Goal: Task Accomplishment & Management: Complete application form

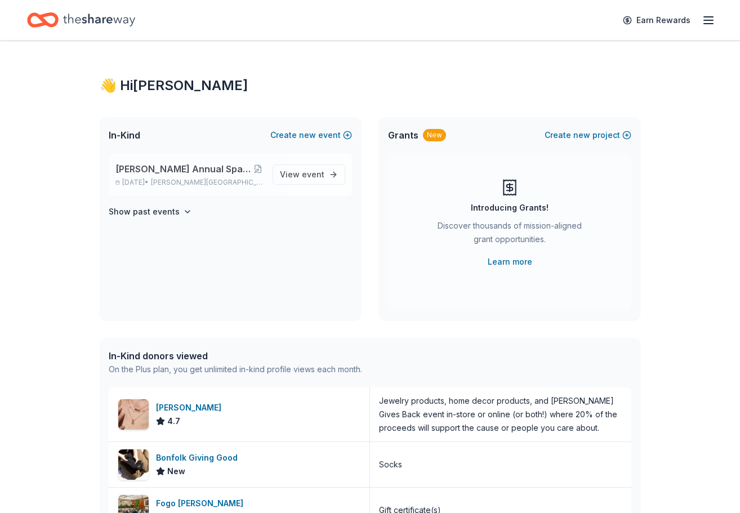
click at [225, 169] on span "[PERSON_NAME] Annual Spaghetti Dinner and Silent Auction" at bounding box center [184, 169] width 137 height 14
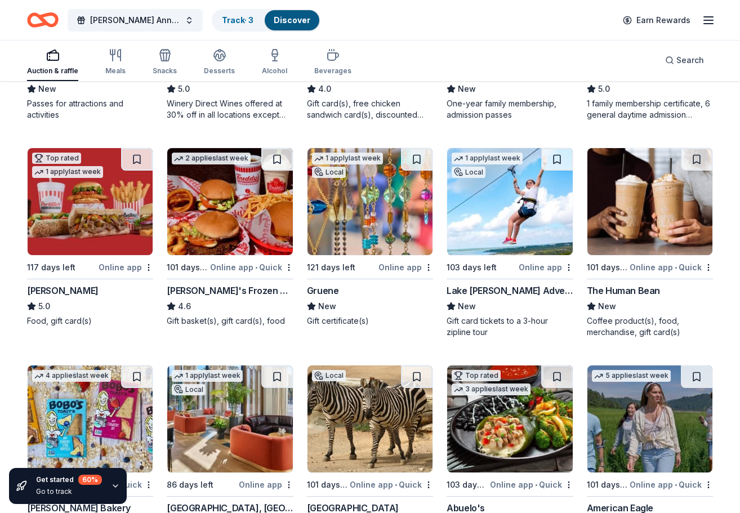
scroll to position [1175, 0]
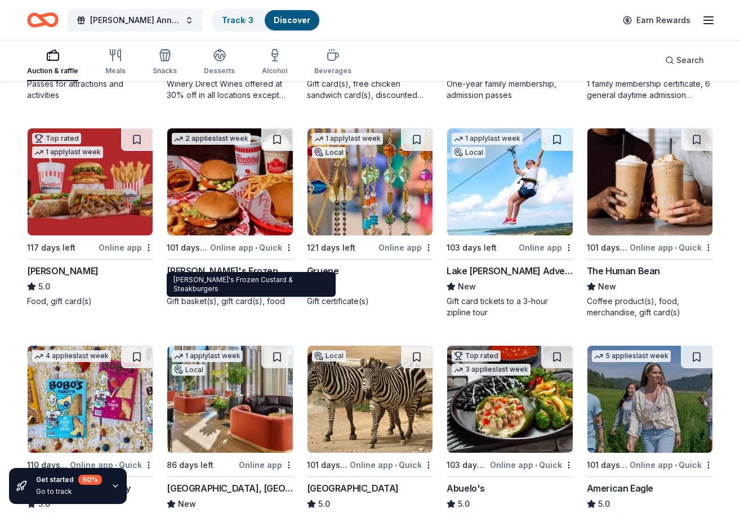
click at [260, 264] on div "Freddy's Frozen Custard & Steakburgers" at bounding box center [230, 271] width 126 height 14
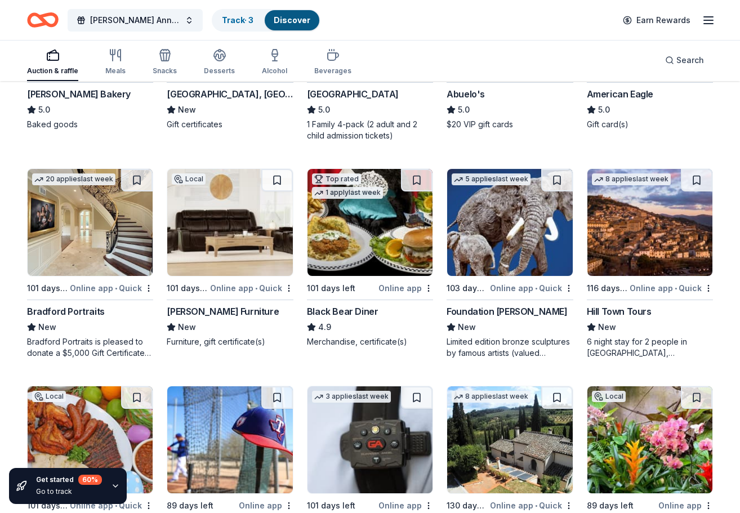
scroll to position [1400, 0]
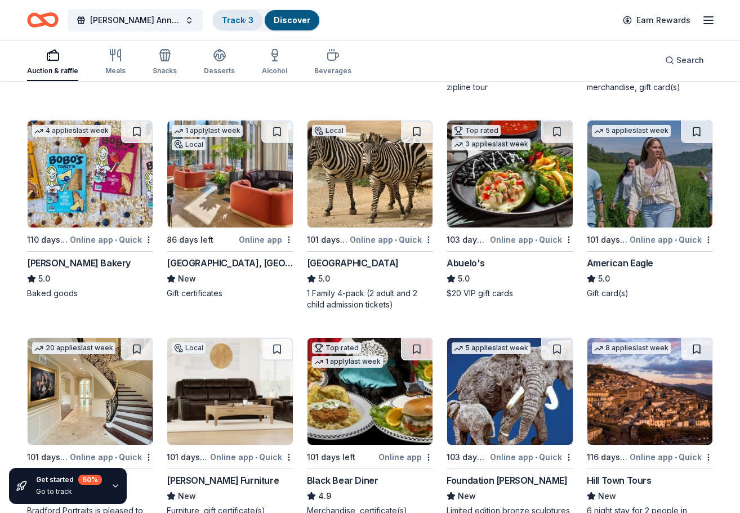
click at [249, 18] on link "Track · 3" at bounding box center [238, 20] width 32 height 10
click at [243, 21] on link "Track · 3" at bounding box center [238, 20] width 32 height 10
click at [226, 21] on link "Track · 3" at bounding box center [238, 20] width 32 height 10
click at [152, 19] on span "[PERSON_NAME] Annual Spaghetti Dinner and Silent Auction" at bounding box center [135, 21] width 90 height 14
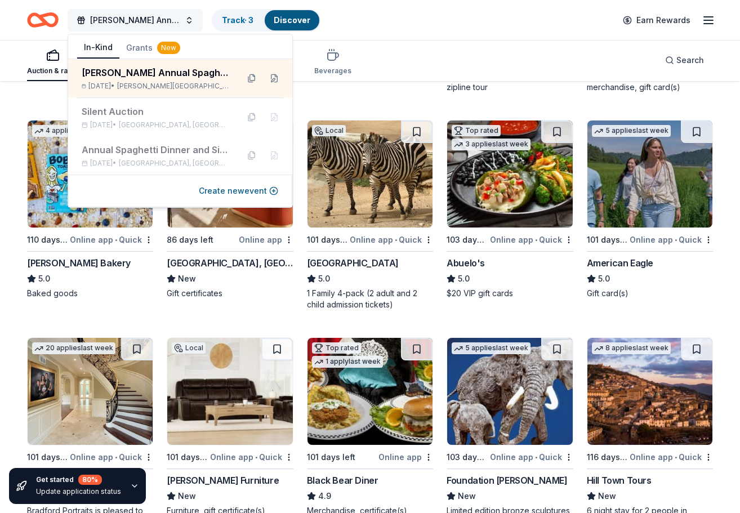
click at [153, 18] on span "[PERSON_NAME] Annual Spaghetti Dinner and Silent Auction" at bounding box center [135, 21] width 90 height 14
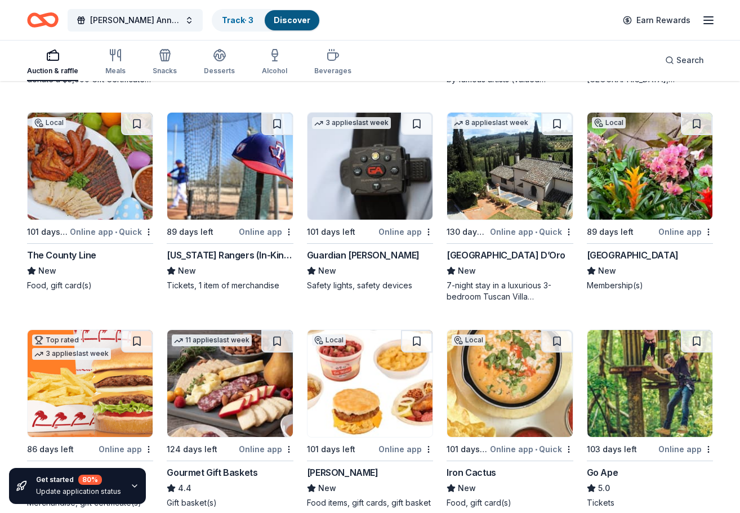
scroll to position [1921, 0]
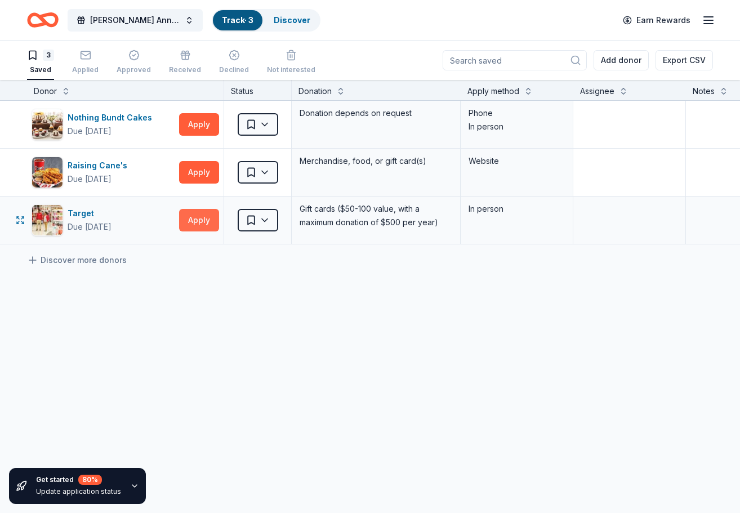
click at [184, 222] on button "Apply" at bounding box center [199, 220] width 40 height 23
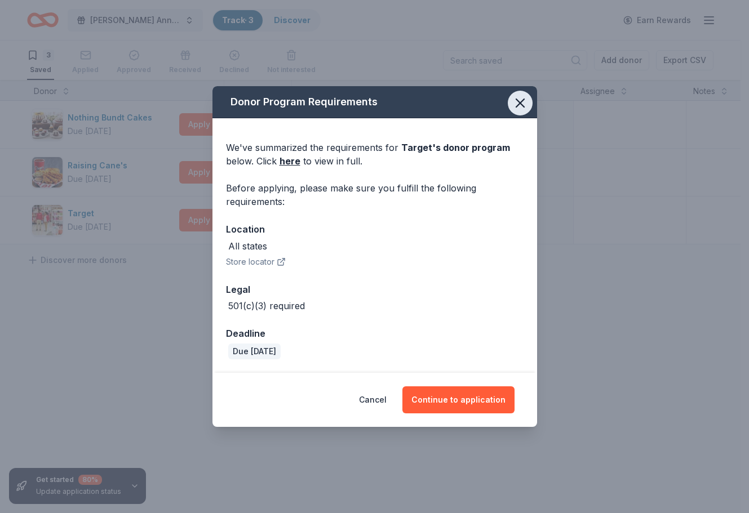
click at [519, 100] on icon "button" at bounding box center [520, 103] width 16 height 16
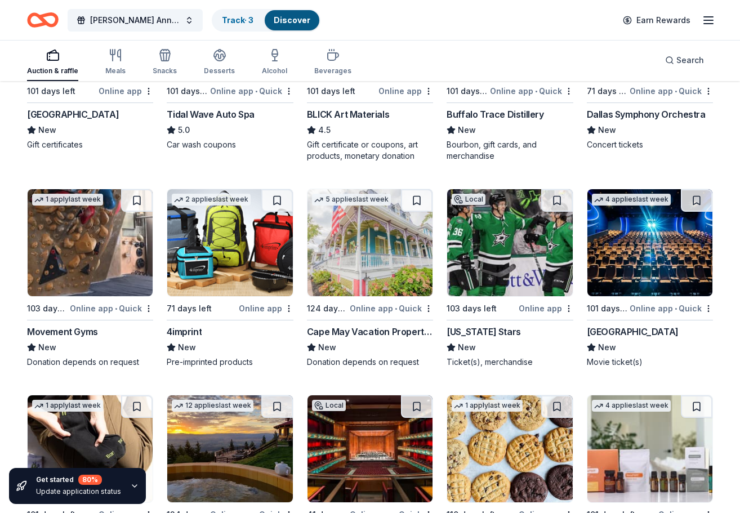
scroll to position [2863, 0]
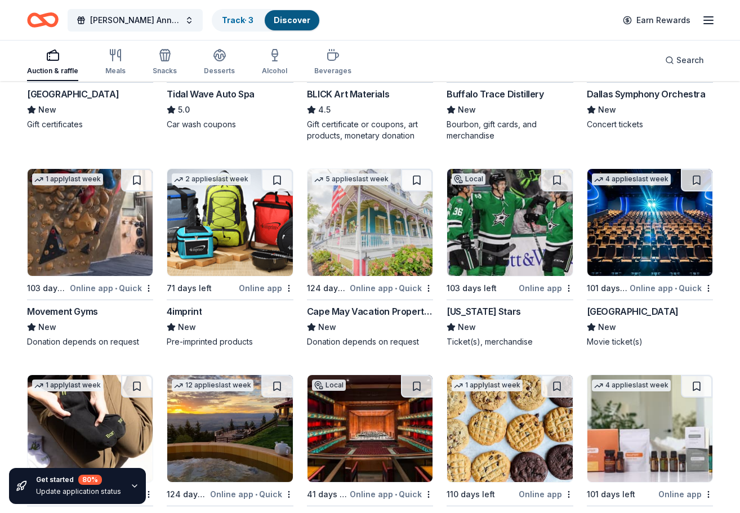
click at [103, 223] on img at bounding box center [90, 222] width 125 height 107
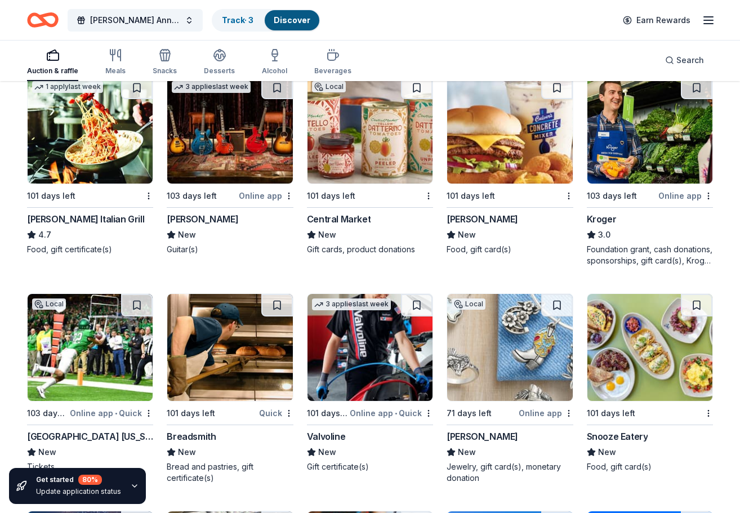
scroll to position [6830, 0]
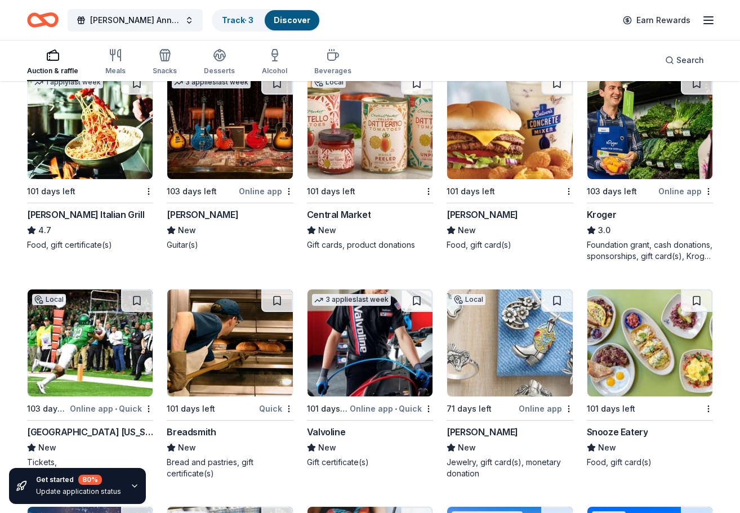
click at [340, 208] on div "Central Market" at bounding box center [339, 215] width 64 height 14
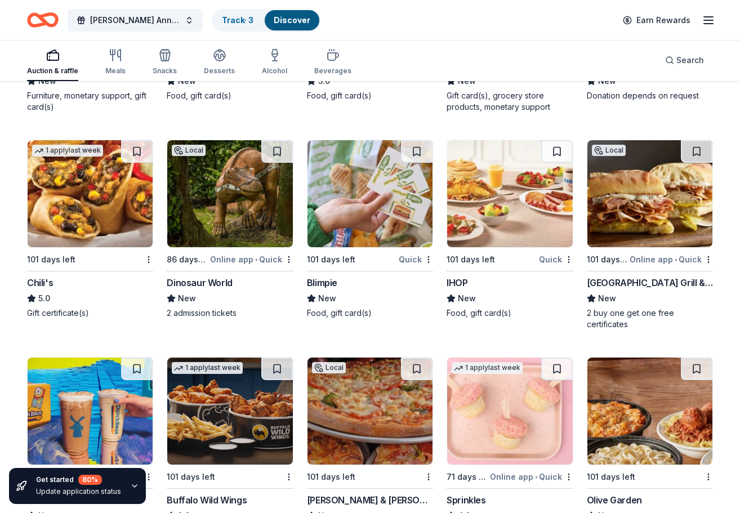
scroll to position [7869, 0]
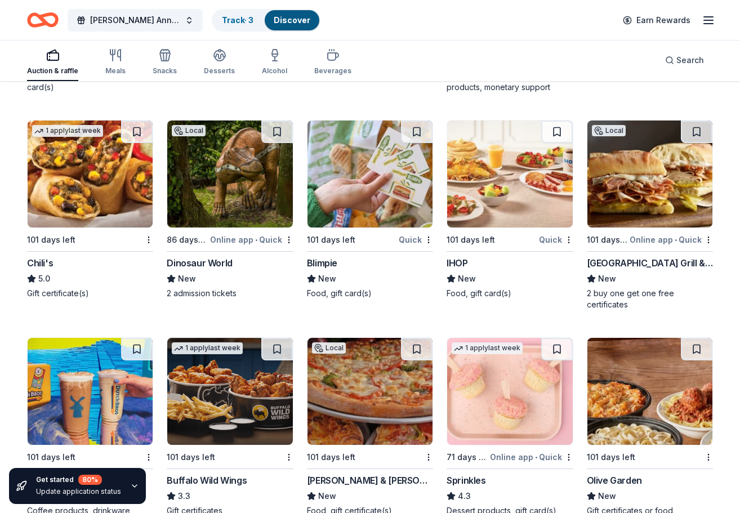
click at [456, 256] on div "IHOP" at bounding box center [457, 263] width 21 height 14
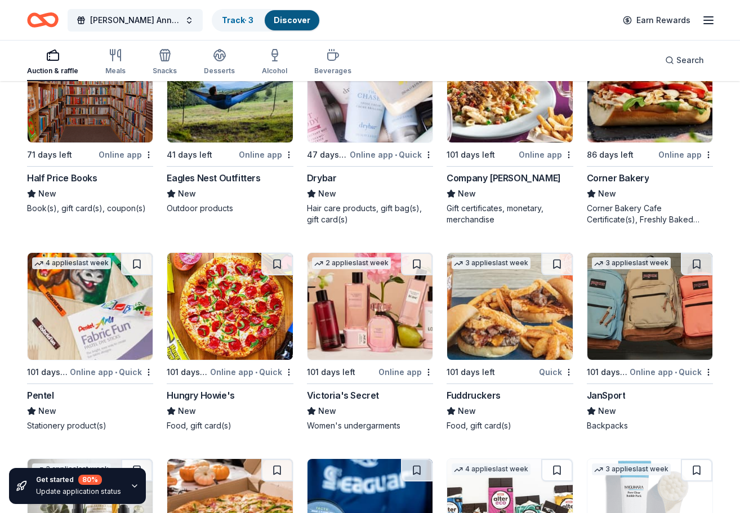
scroll to position [9485, 0]
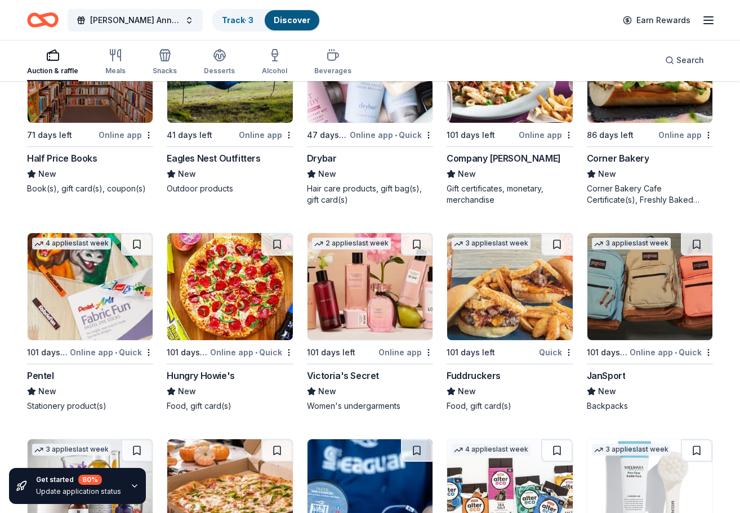
click at [359, 369] on div "Victoria's Secret" at bounding box center [343, 376] width 72 height 14
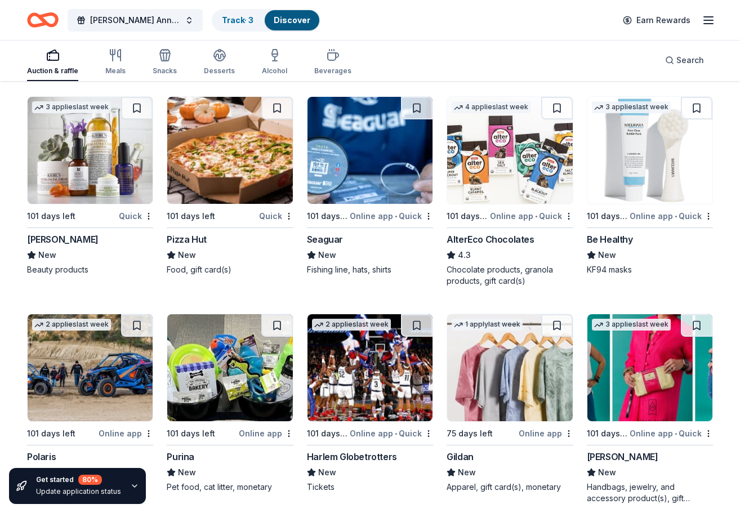
scroll to position [9823, 0]
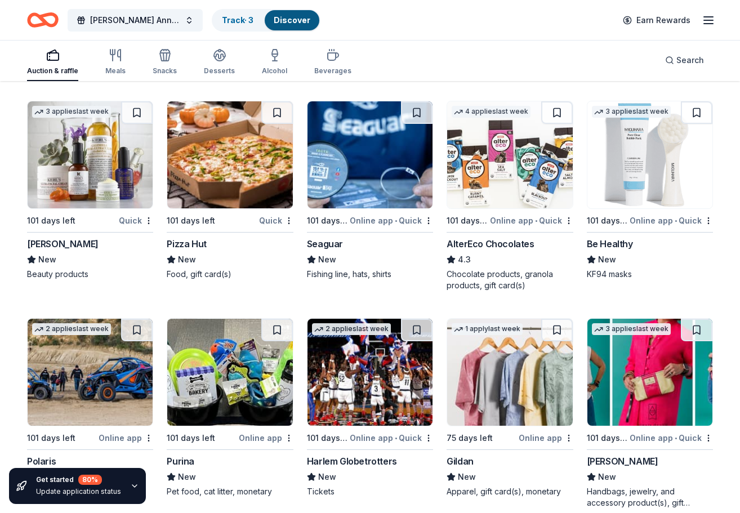
click at [103, 149] on img at bounding box center [90, 154] width 125 height 107
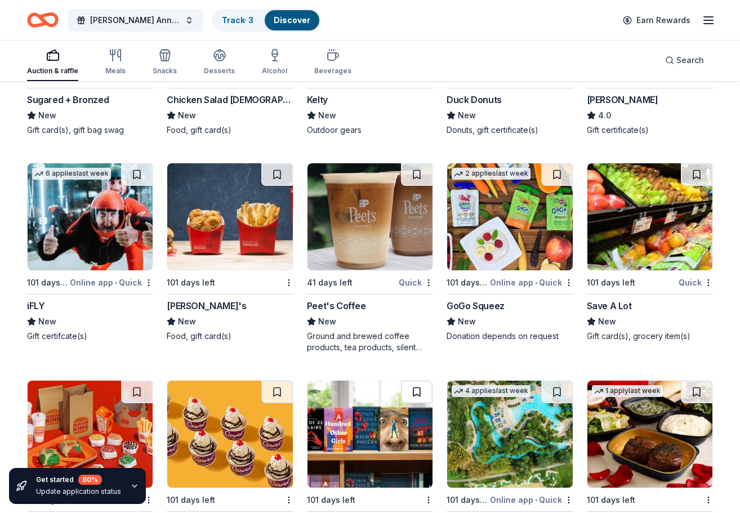
scroll to position [8500, 0]
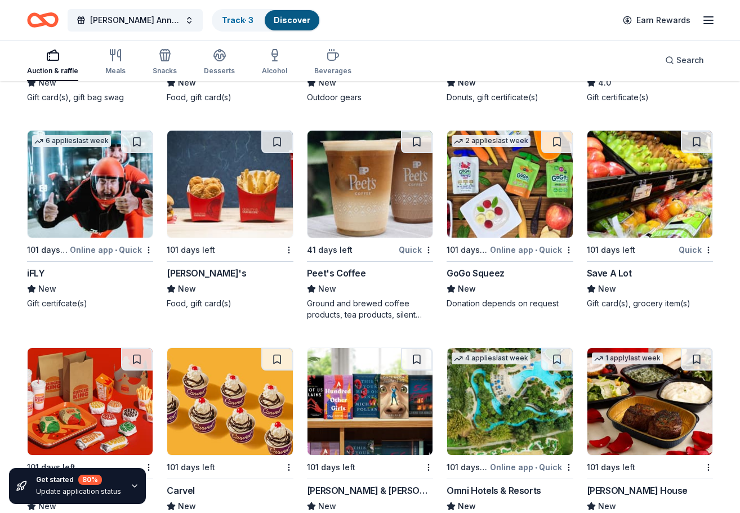
click at [189, 267] on div "Wendy's" at bounding box center [206, 274] width 79 height 14
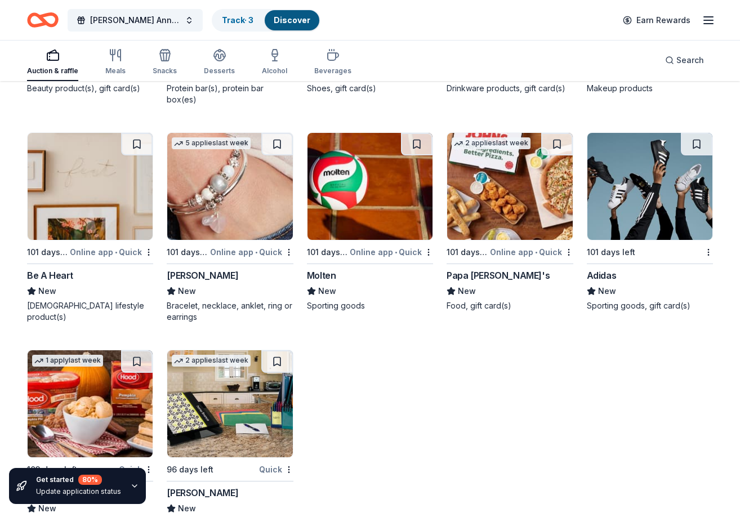
scroll to position [11768, 0]
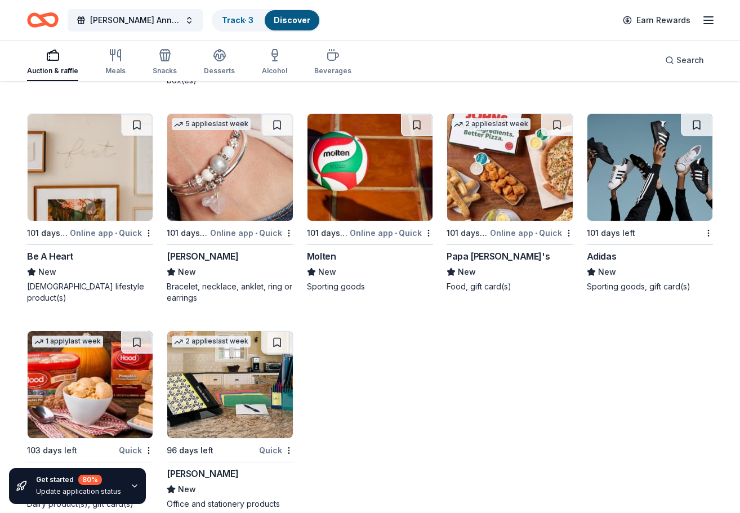
click at [325, 250] on div "Molten" at bounding box center [321, 257] width 29 height 14
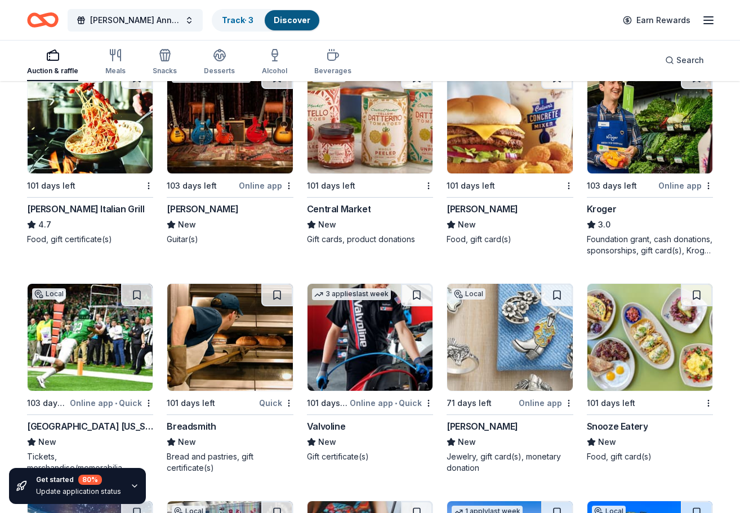
scroll to position [6809, 0]
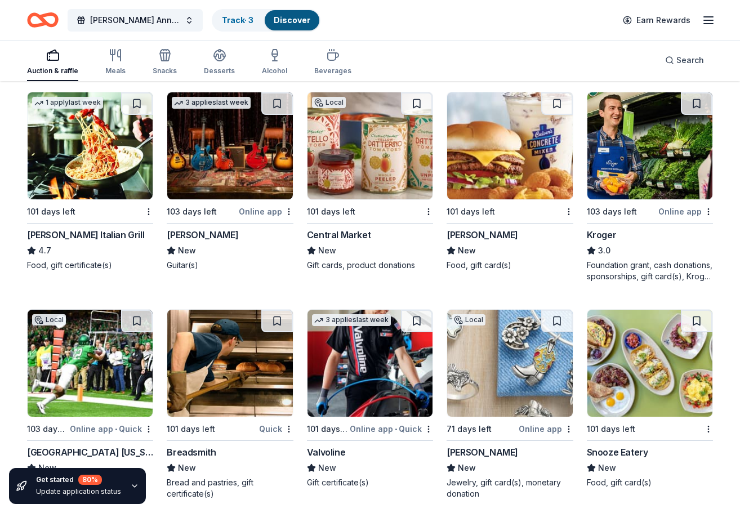
click at [631, 446] on div "Snooze Eatery" at bounding box center [617, 453] width 61 height 14
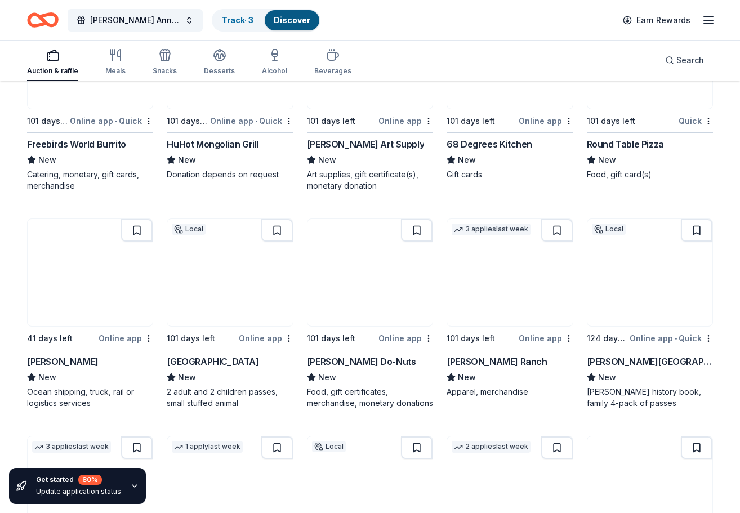
scroll to position [3879, 0]
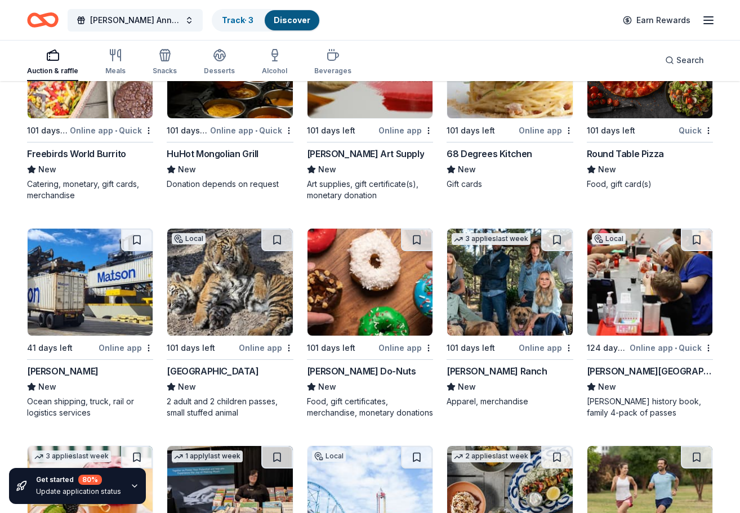
click at [357, 365] on div "[PERSON_NAME] Do-Nuts" at bounding box center [361, 372] width 109 height 14
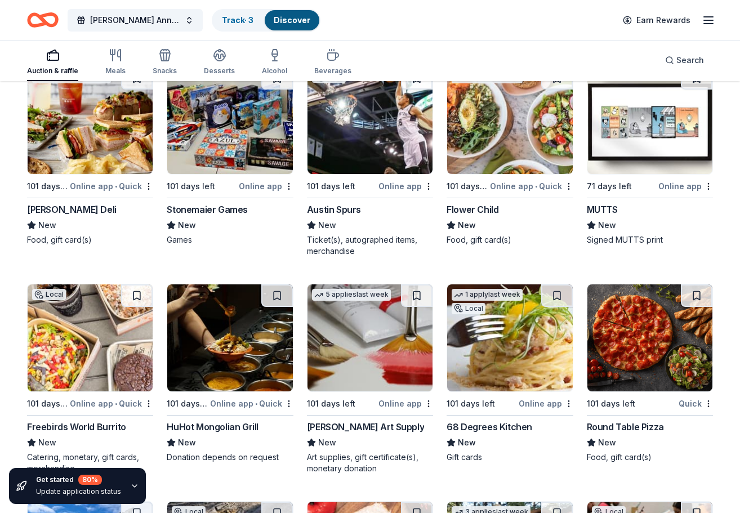
scroll to position [3662, 0]
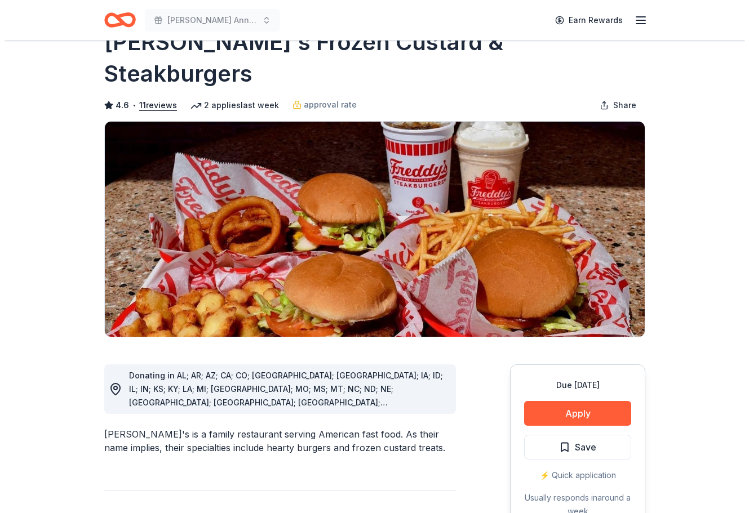
scroll to position [56, 0]
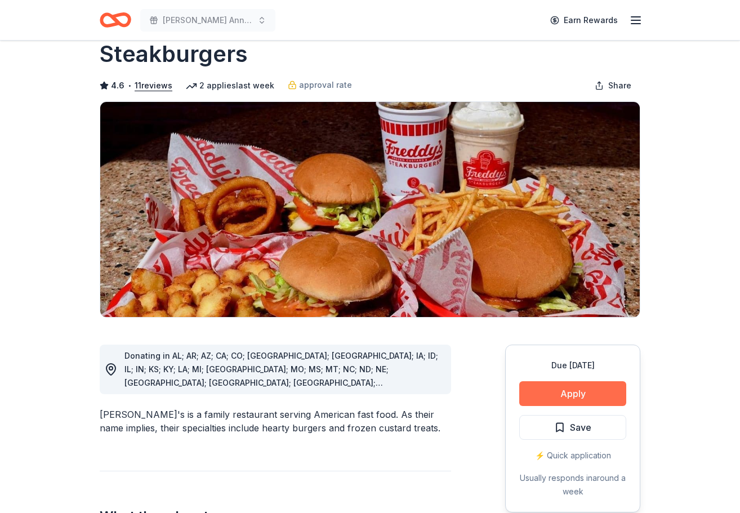
click at [565, 381] on button "Apply" at bounding box center [573, 393] width 107 height 25
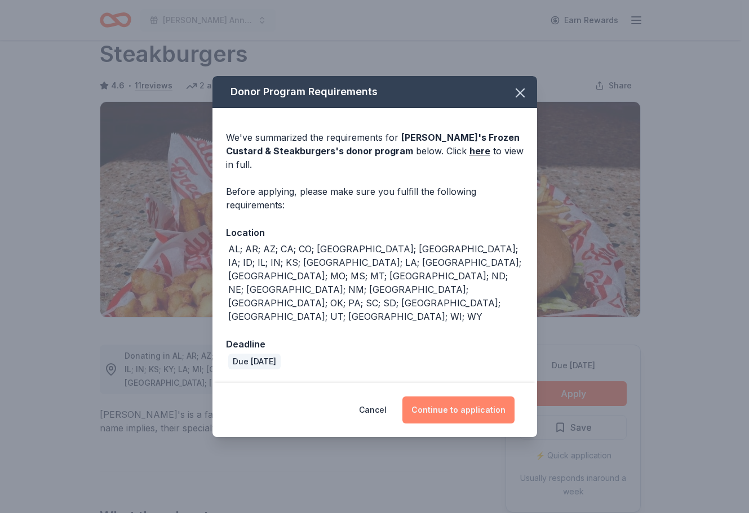
click at [483, 397] on button "Continue to application" at bounding box center [458, 410] width 112 height 27
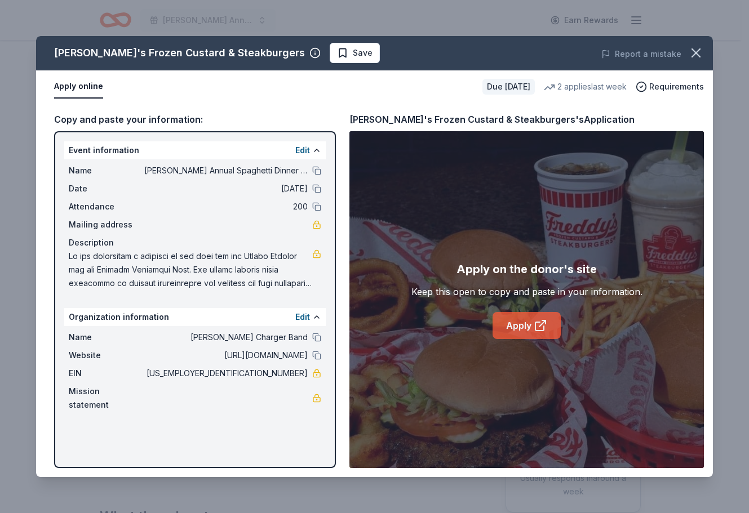
click at [506, 323] on link "Apply" at bounding box center [526, 325] width 68 height 27
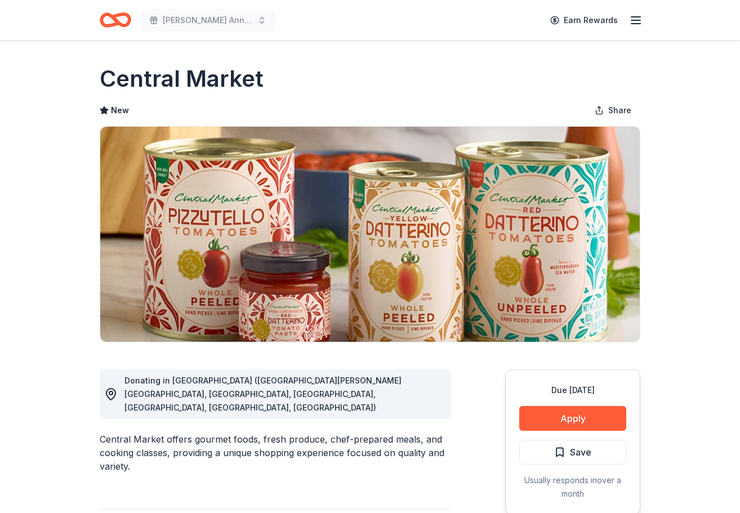
scroll to position [56, 0]
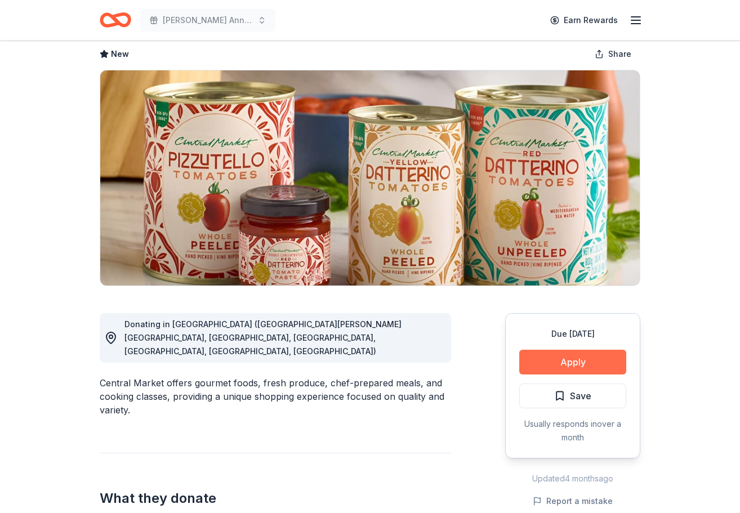
click at [594, 365] on button "Apply" at bounding box center [573, 362] width 107 height 25
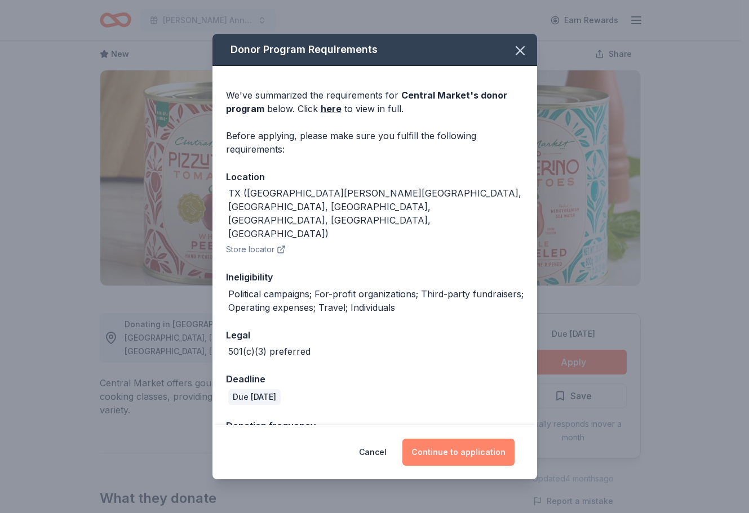
click at [468, 456] on button "Continue to application" at bounding box center [458, 452] width 112 height 27
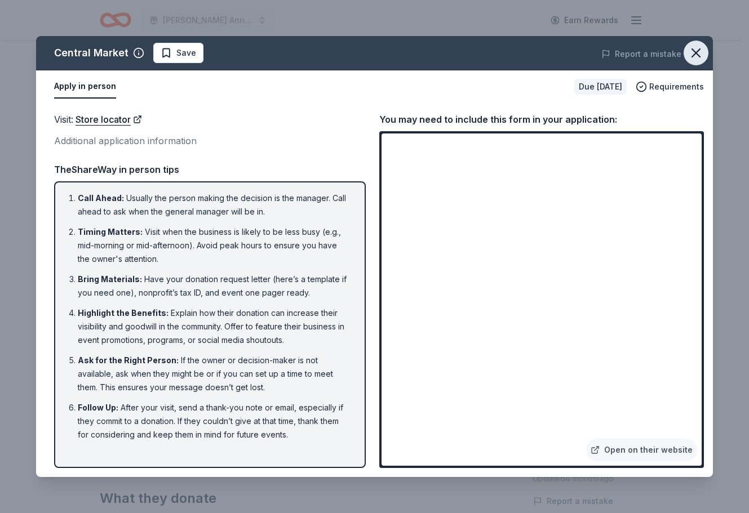
click at [700, 54] on icon "button" at bounding box center [696, 53] width 16 height 16
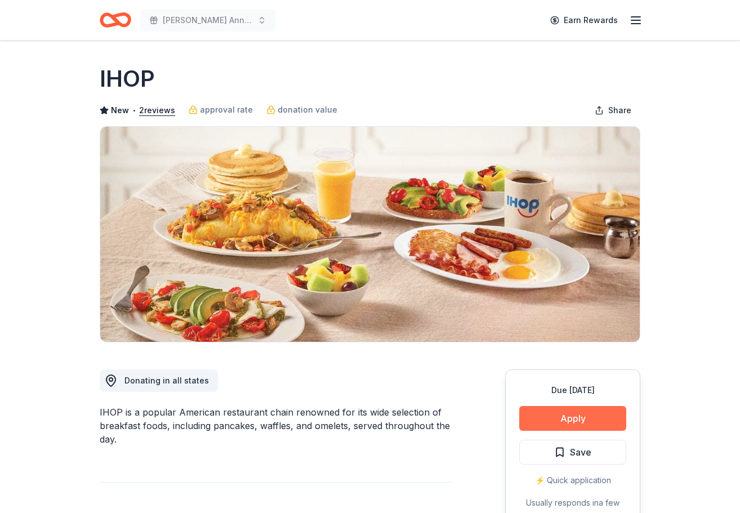
click at [569, 424] on button "Apply" at bounding box center [573, 418] width 107 height 25
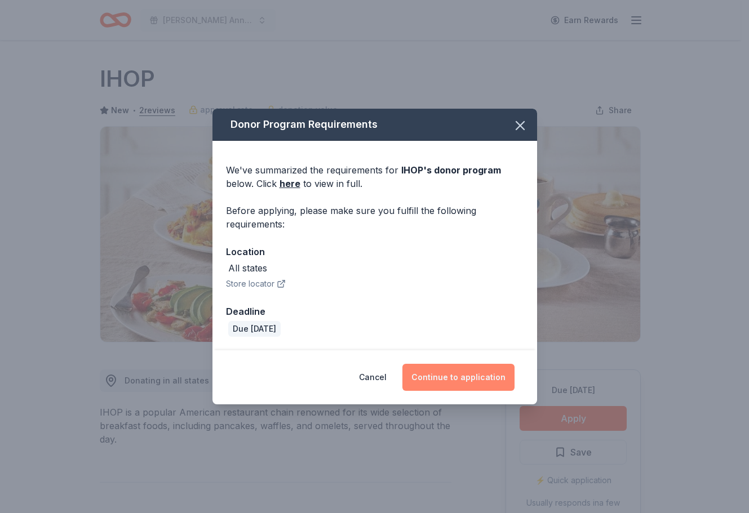
click at [464, 375] on button "Continue to application" at bounding box center [458, 377] width 112 height 27
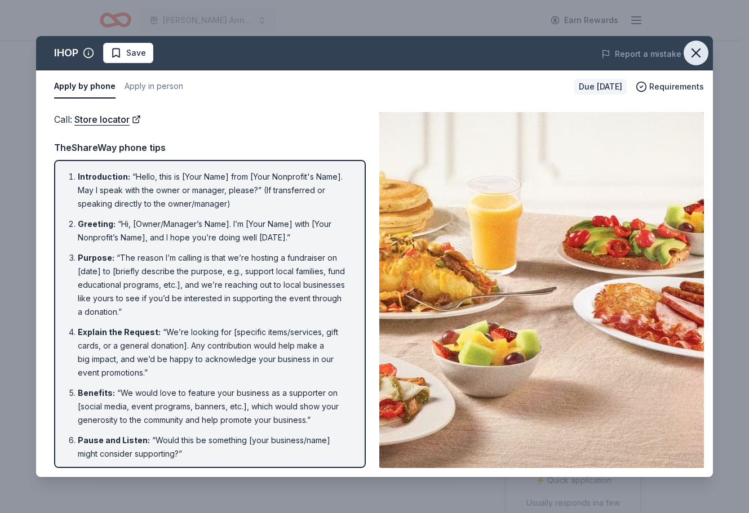
click at [703, 49] on icon "button" at bounding box center [696, 53] width 16 height 16
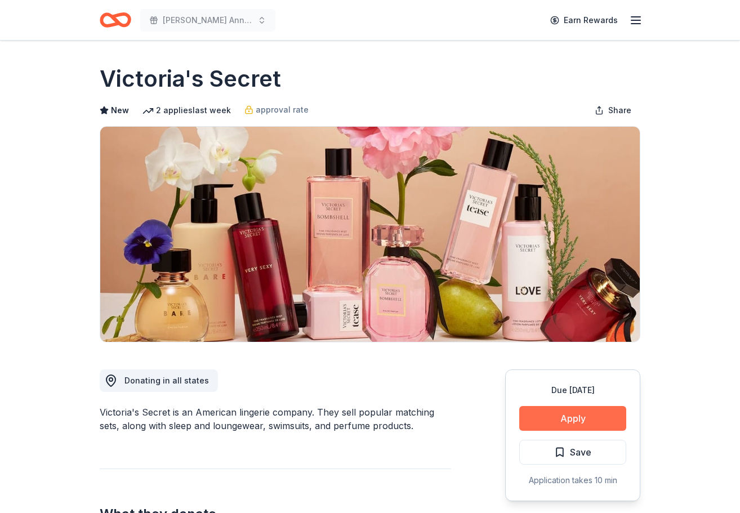
click at [560, 417] on button "Apply" at bounding box center [573, 418] width 107 height 25
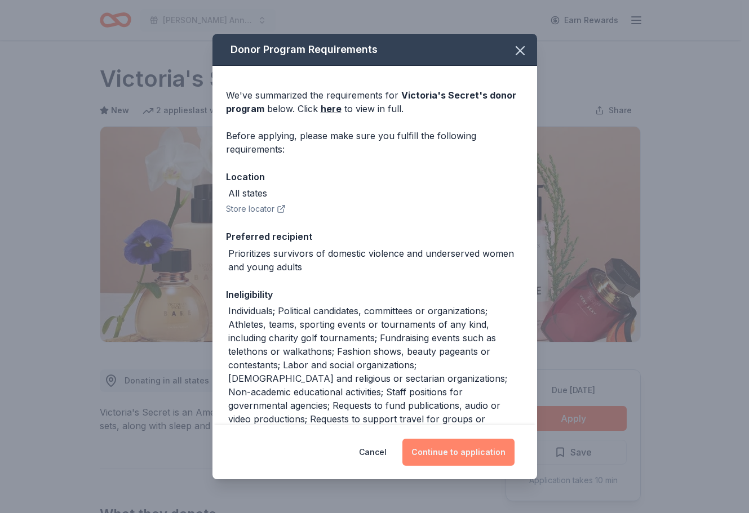
click at [473, 455] on button "Continue to application" at bounding box center [458, 452] width 112 height 27
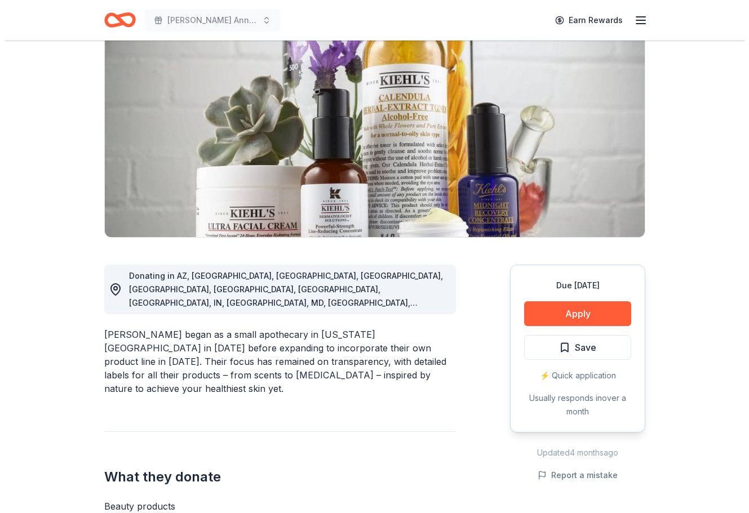
scroll to position [113, 0]
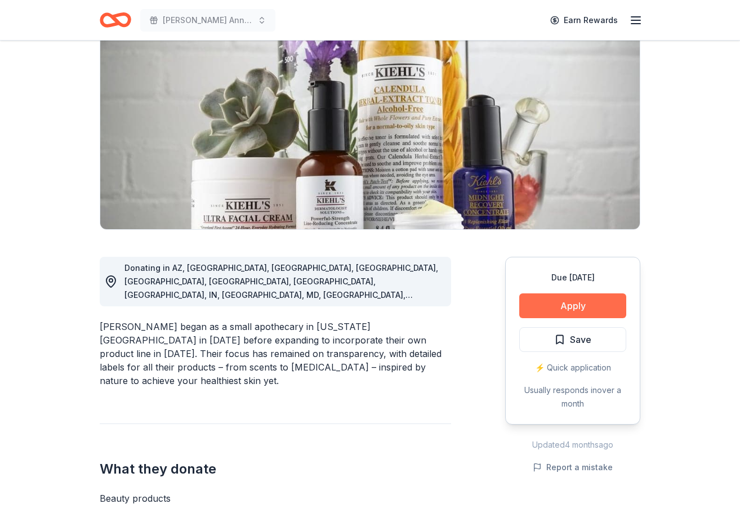
click at [542, 307] on button "Apply" at bounding box center [573, 306] width 107 height 25
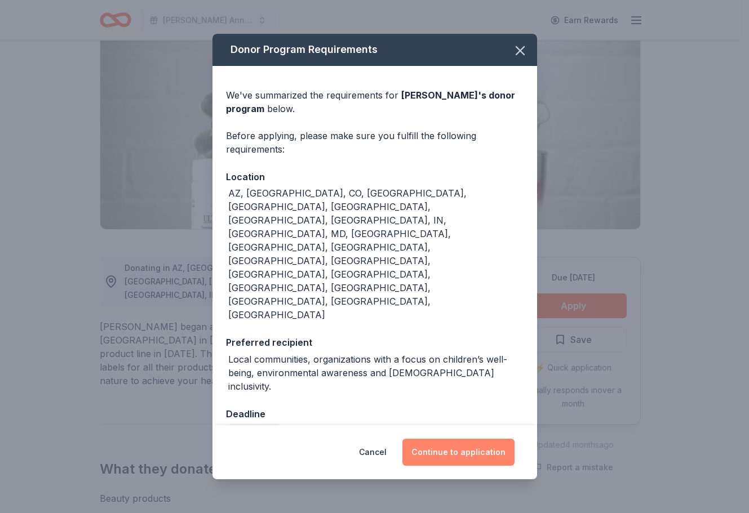
click at [429, 439] on button "Continue to application" at bounding box center [458, 452] width 112 height 27
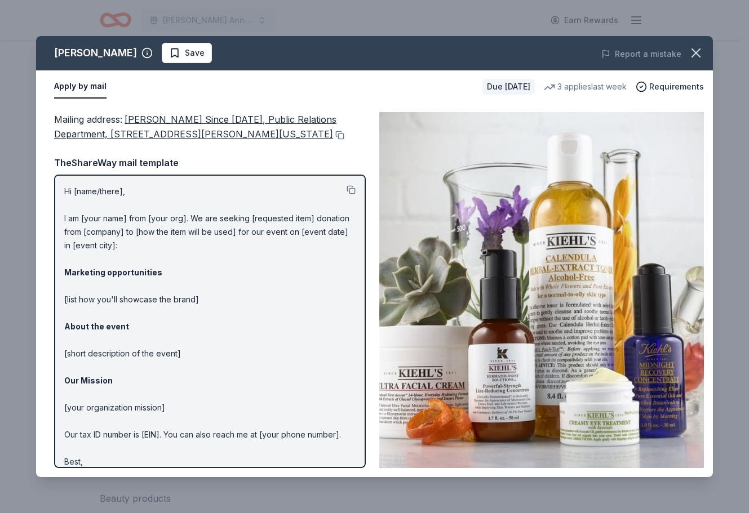
scroll to position [24, 0]
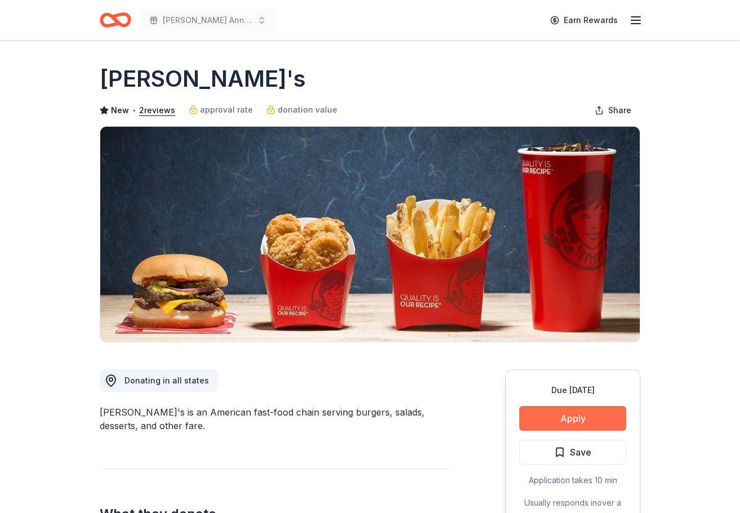
click at [566, 429] on button "Apply" at bounding box center [573, 418] width 107 height 25
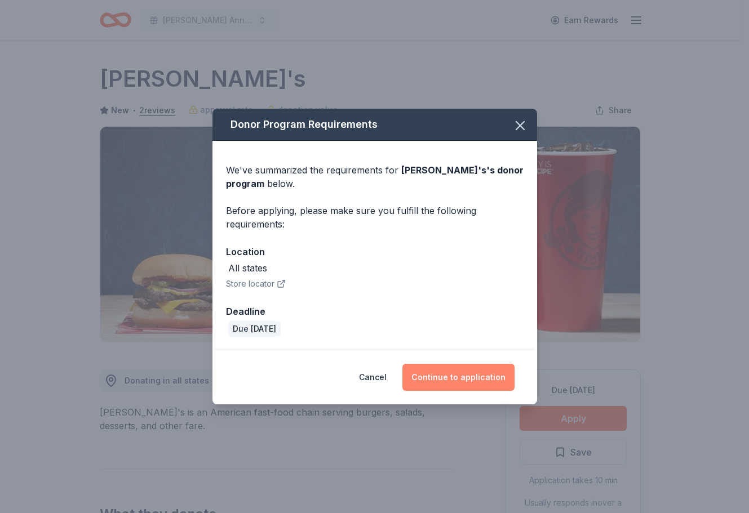
click at [459, 375] on button "Continue to application" at bounding box center [458, 377] width 112 height 27
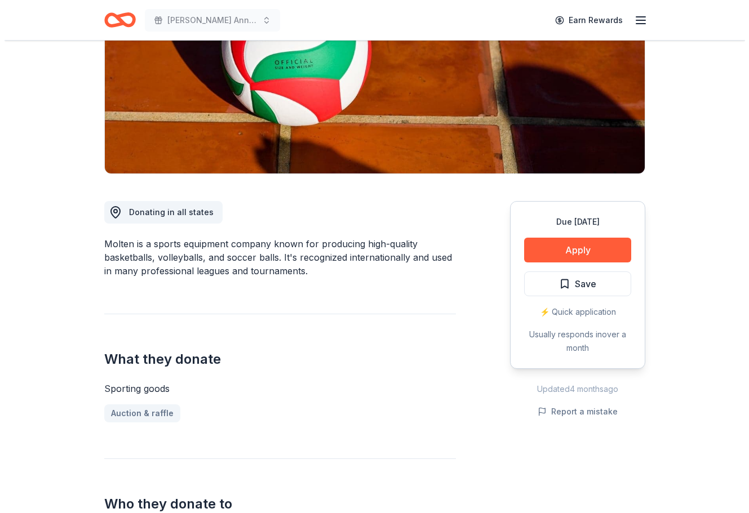
scroll to position [169, 0]
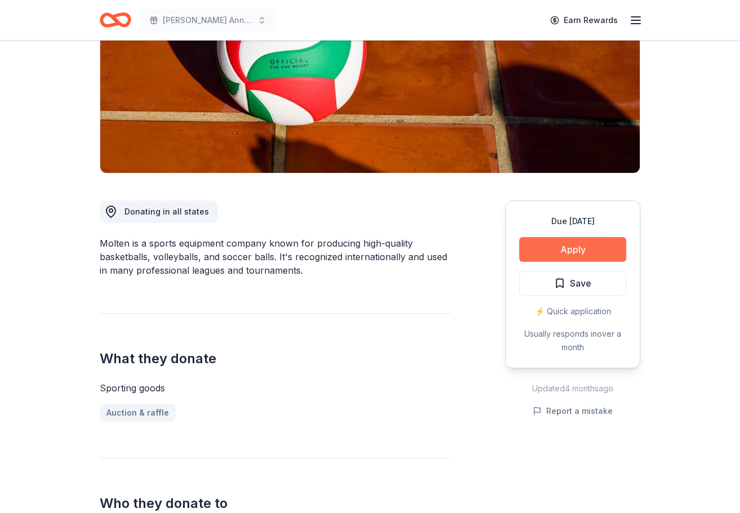
click at [563, 248] on button "Apply" at bounding box center [573, 249] width 107 height 25
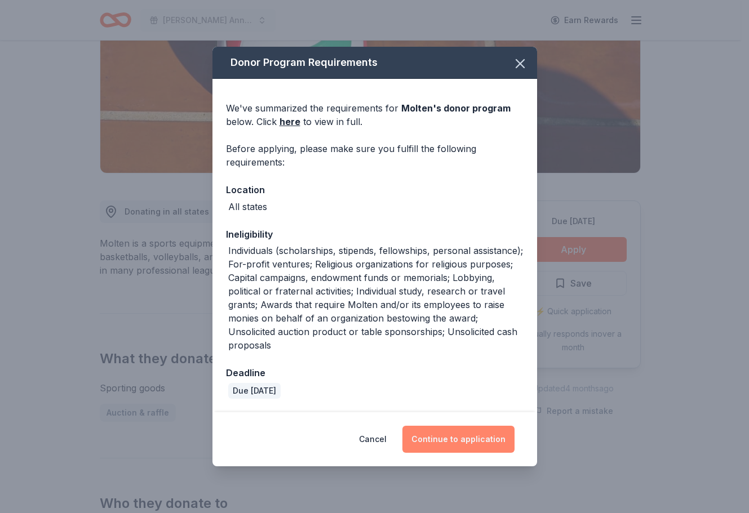
click at [476, 432] on button "Continue to application" at bounding box center [458, 439] width 112 height 27
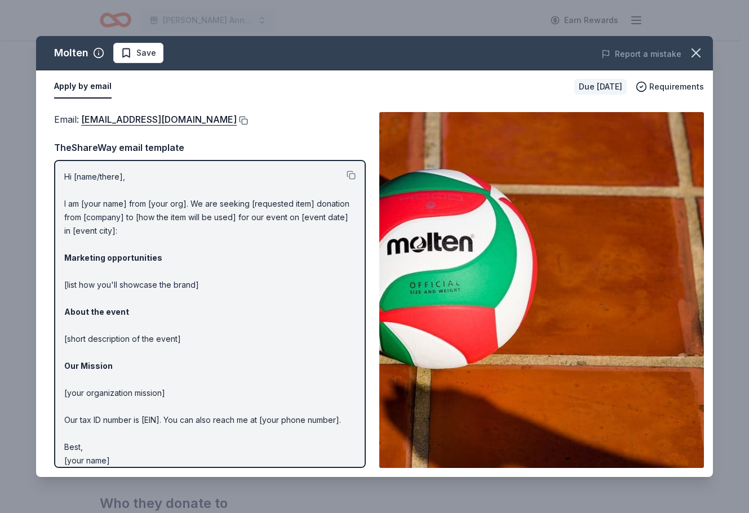
click at [237, 120] on button at bounding box center [242, 120] width 11 height 9
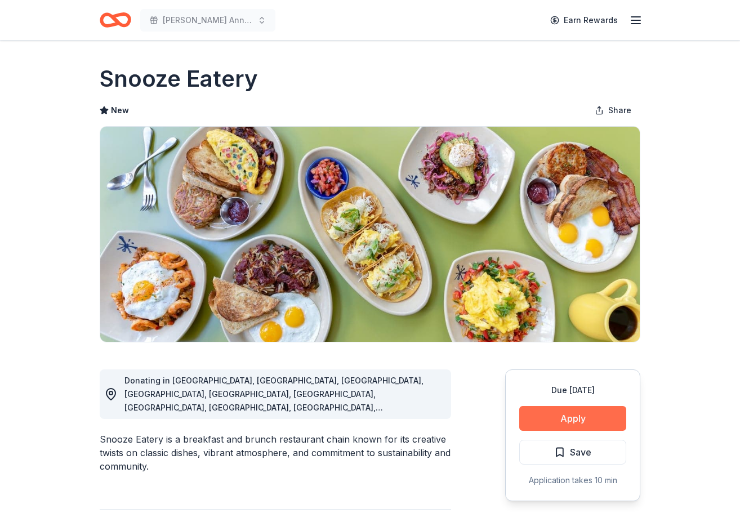
click at [595, 418] on button "Apply" at bounding box center [573, 418] width 107 height 25
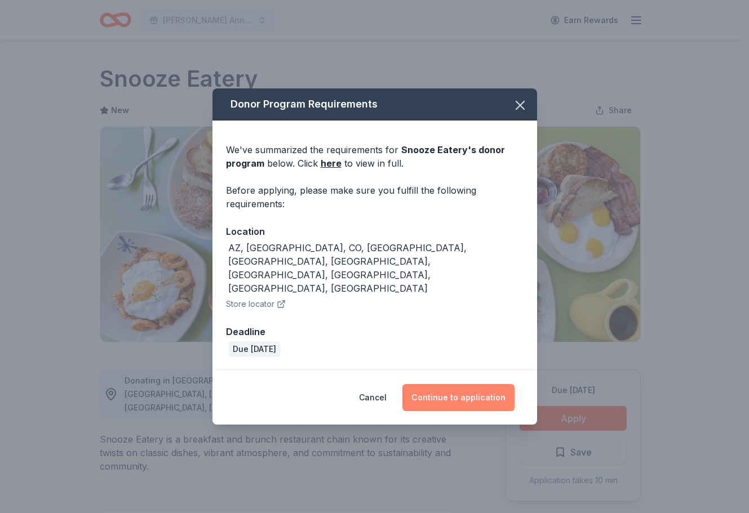
click at [478, 384] on button "Continue to application" at bounding box center [458, 397] width 112 height 27
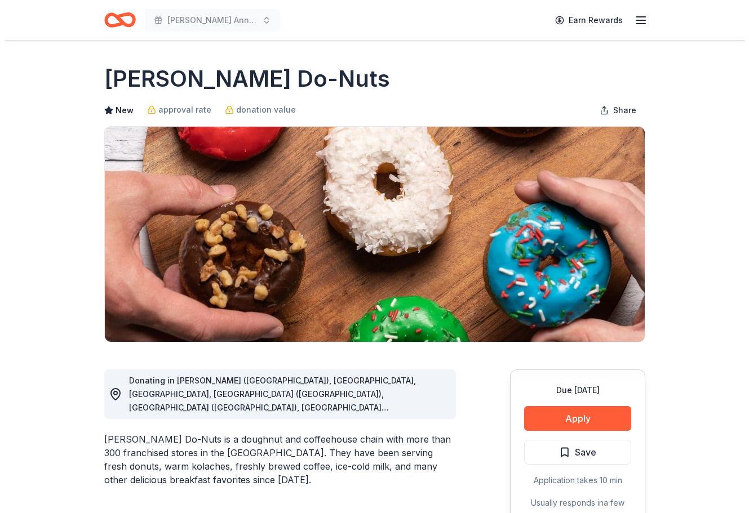
scroll to position [56, 0]
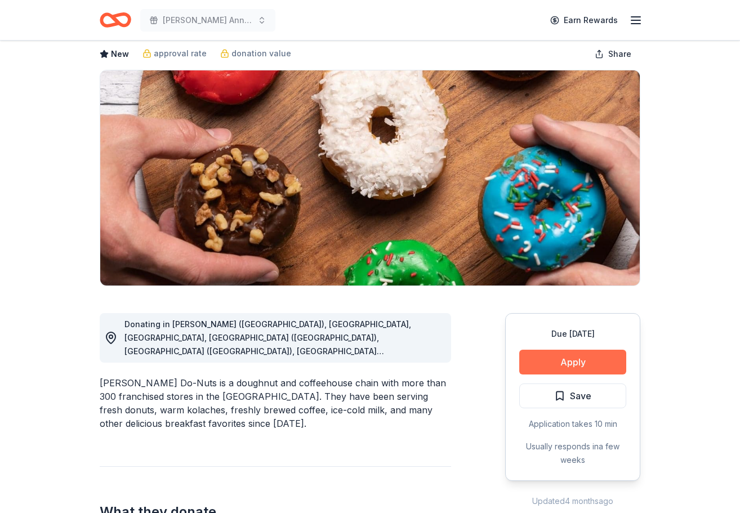
click at [583, 371] on button "Apply" at bounding box center [573, 362] width 107 height 25
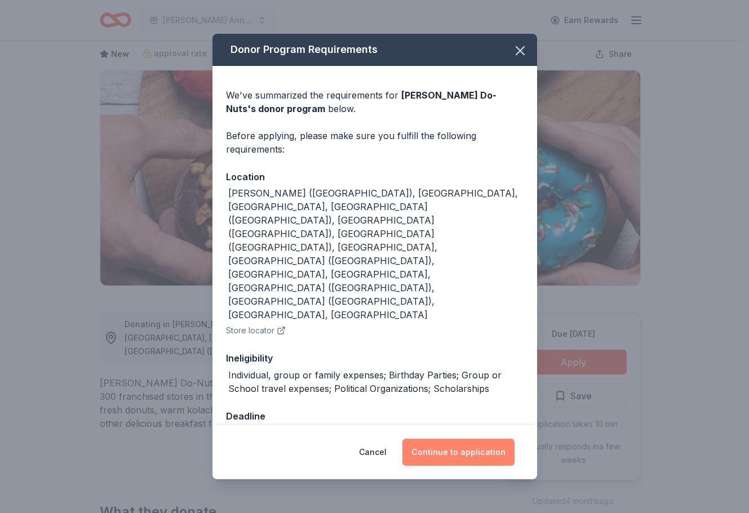
click at [455, 439] on button "Continue to application" at bounding box center [458, 452] width 112 height 27
